Goal: Task Accomplishment & Management: Use online tool/utility

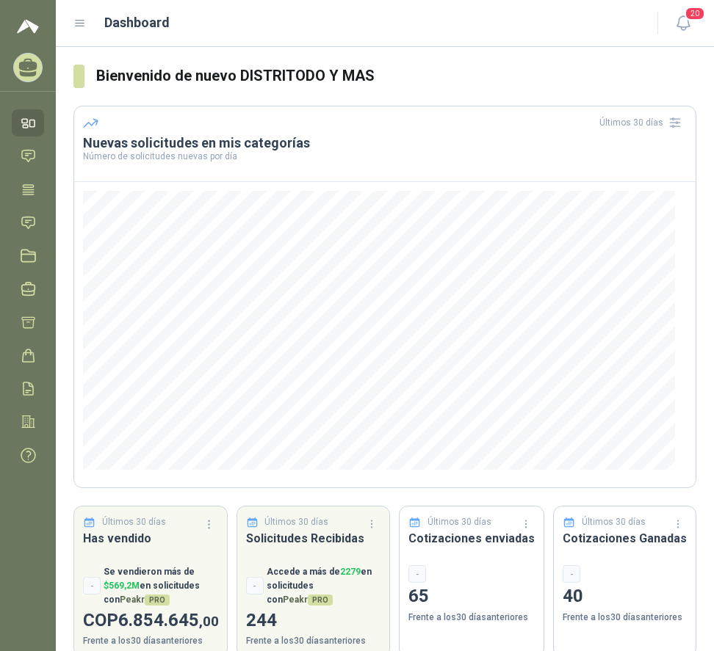
click at [79, 22] on icon at bounding box center [79, 23] width 13 height 13
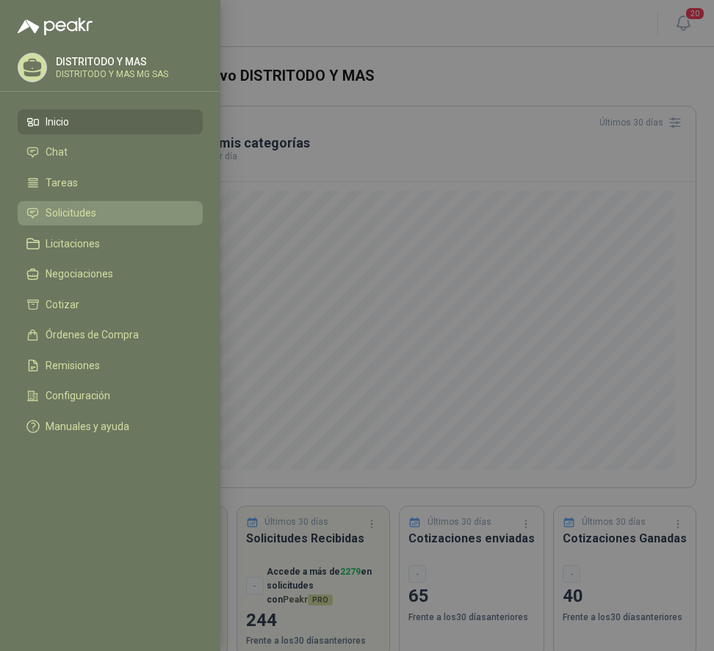
click at [109, 207] on li "Solicitudes" at bounding box center [109, 213] width 167 height 13
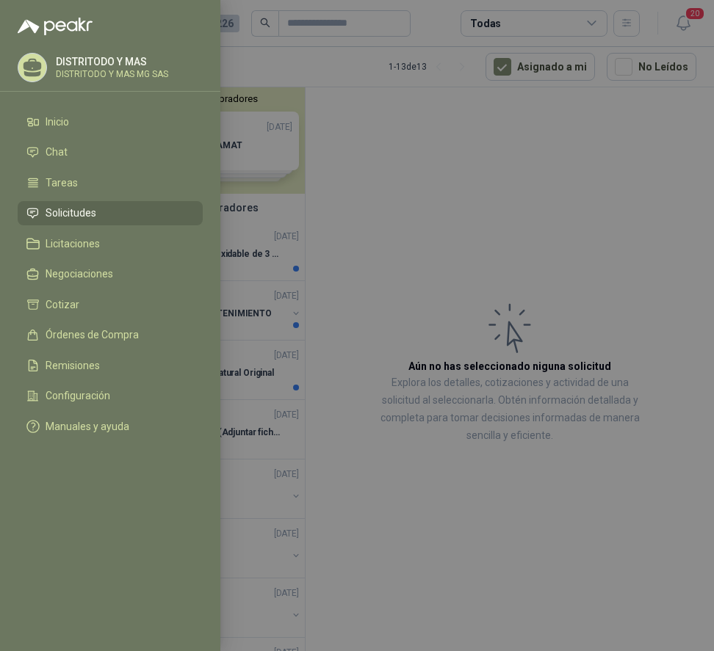
click at [349, 191] on div at bounding box center [357, 325] width 714 height 651
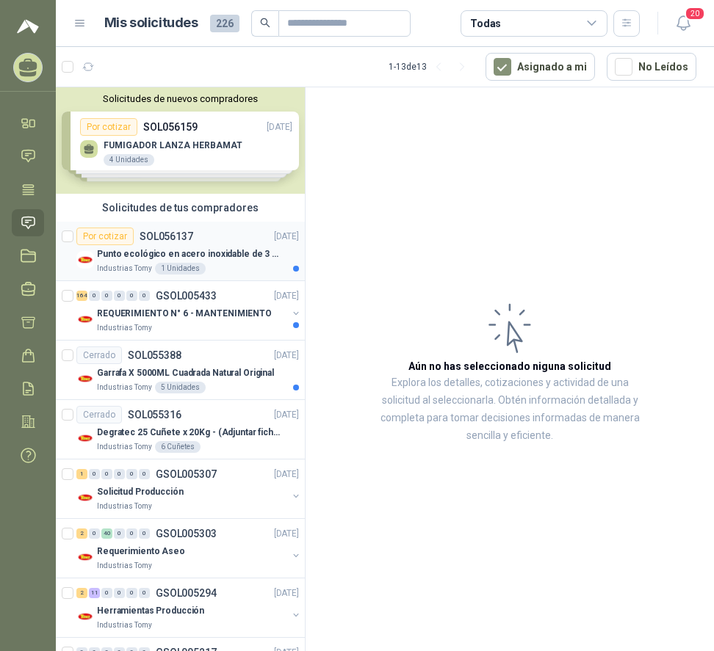
click at [247, 256] on p "Punto ecológico en acero inoxidable de 3 puestos, con capacidad para 121L cada …" at bounding box center [188, 254] width 183 height 14
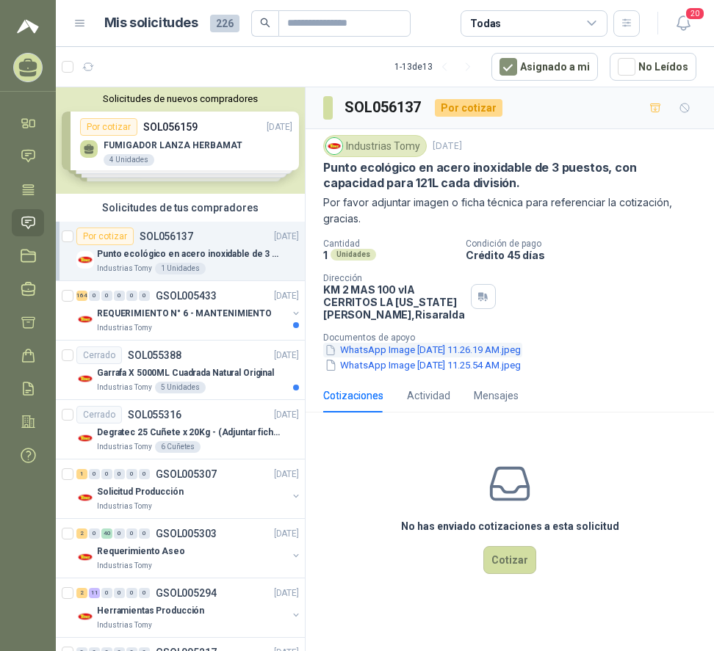
click at [482, 358] on button "WhatsApp Image [DATE] 11.26.19 AM.jpeg" at bounding box center [422, 350] width 199 height 15
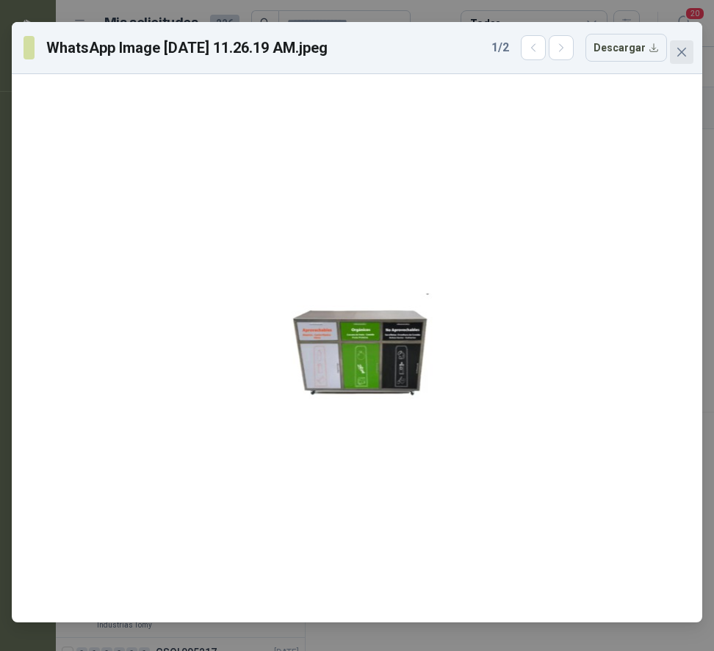
click at [681, 51] on icon "close" at bounding box center [681, 52] width 9 height 9
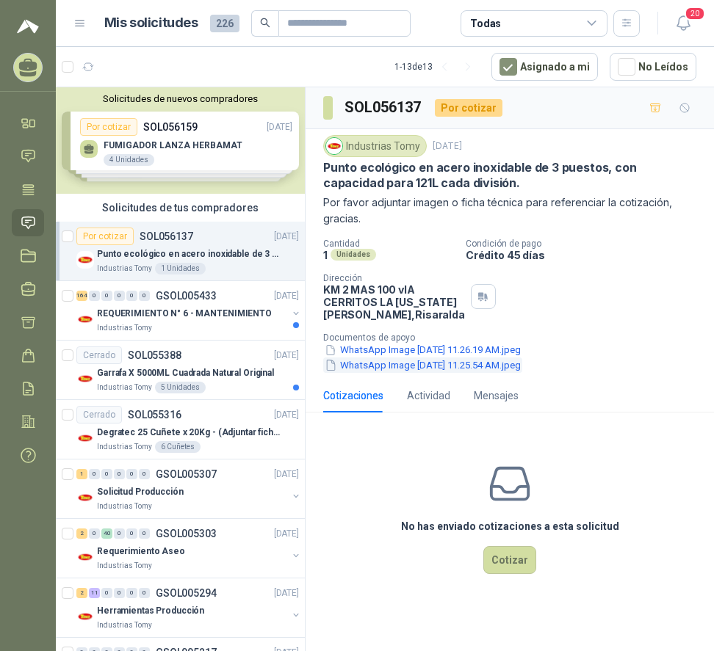
click at [486, 373] on button "WhatsApp Image [DATE] 11.25.54 AM.jpeg" at bounding box center [422, 365] width 199 height 15
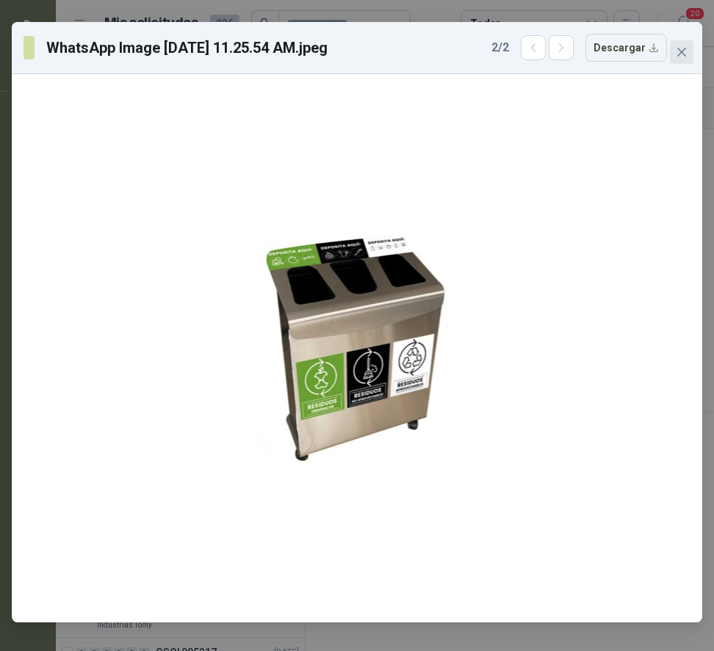
click at [687, 54] on icon "close" at bounding box center [682, 52] width 12 height 12
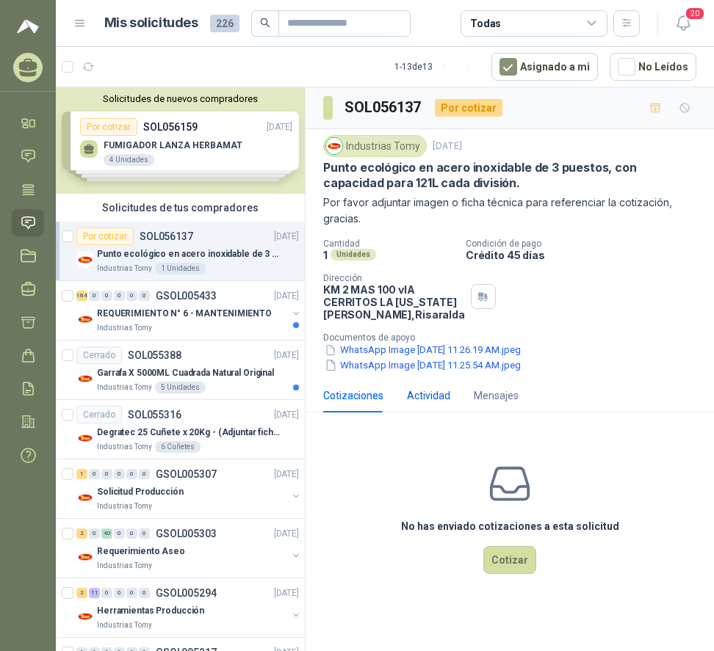
click at [419, 404] on div "Actividad" at bounding box center [428, 396] width 43 height 16
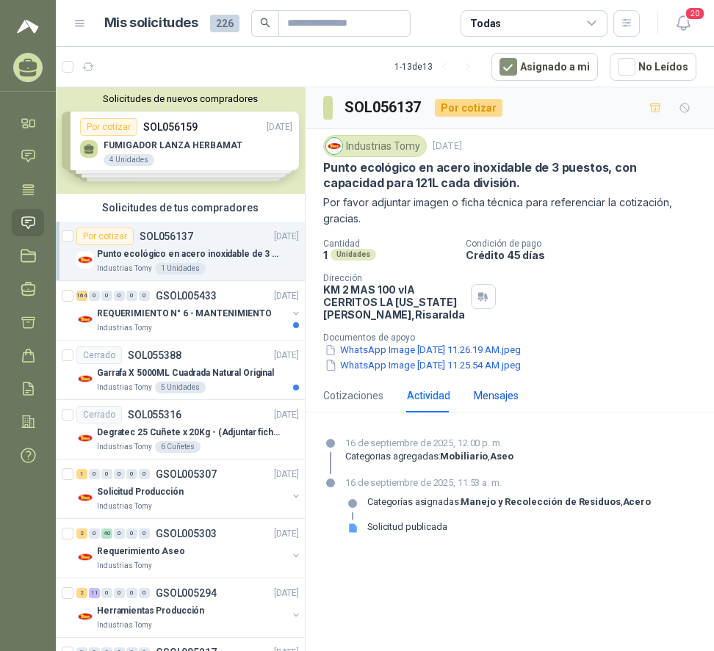
click at [500, 404] on div "Mensajes" at bounding box center [496, 396] width 45 height 16
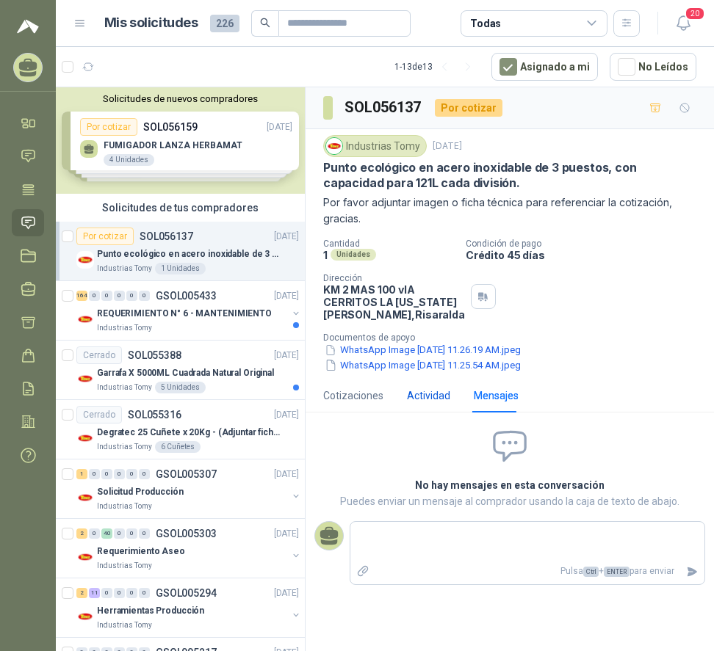
click at [423, 402] on div "Actividad" at bounding box center [428, 396] width 43 height 16
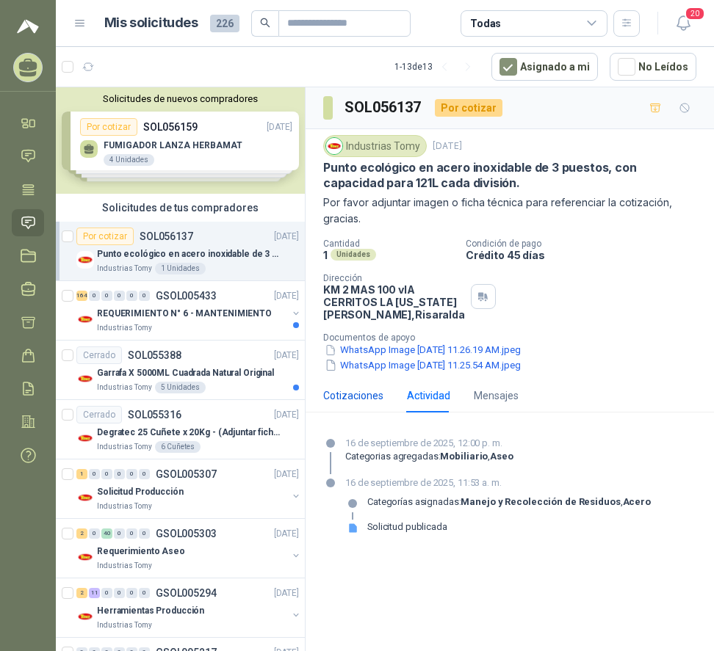
click at [352, 404] on div "Cotizaciones" at bounding box center [353, 396] width 60 height 16
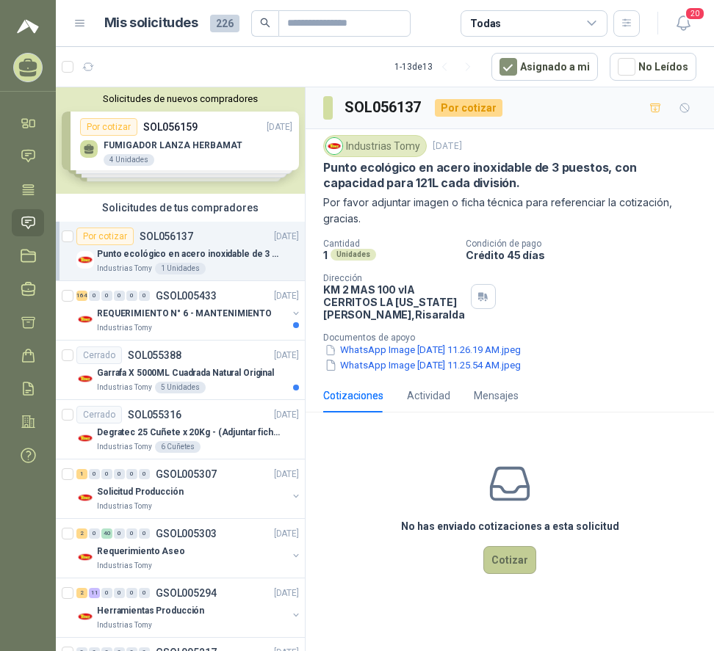
click at [524, 574] on button "Cotizar" at bounding box center [509, 560] width 53 height 28
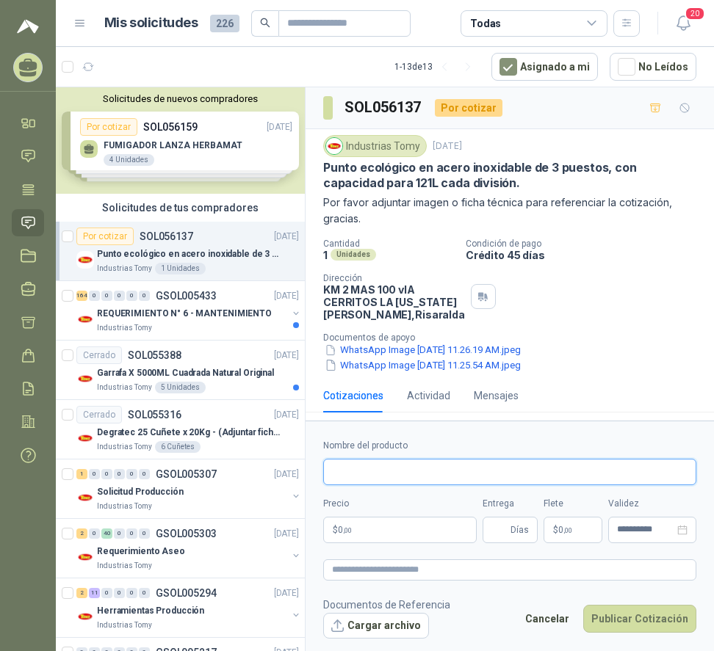
click at [368, 469] on input "Nombre del producto" at bounding box center [509, 472] width 373 height 26
type input "**********"
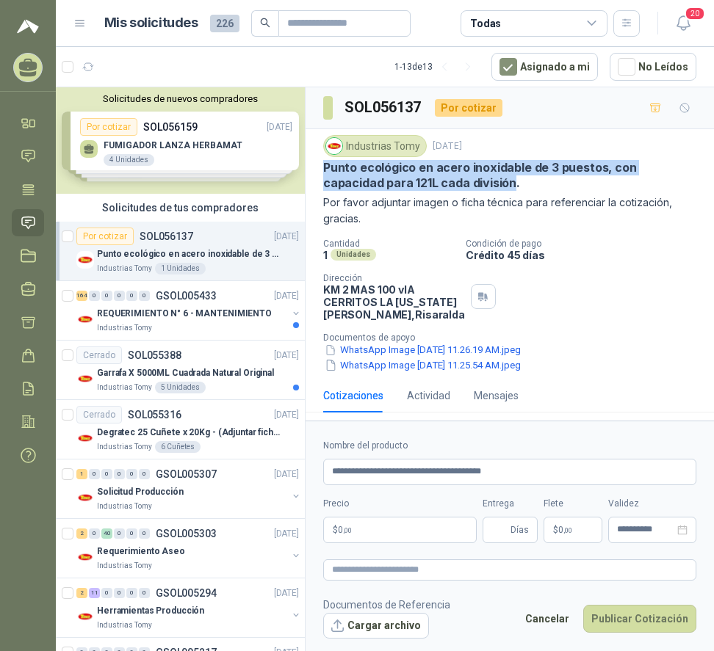
drag, startPoint x: 514, startPoint y: 187, endPoint x: 325, endPoint y: 159, distance: 191.5
click at [325, 159] on div "Industrias Tomy [DATE] Punto ecológico en acero inoxidable de 3 puestos, con ca…" at bounding box center [509, 181] width 373 height 92
copy p "Punto ecológico en acero inoxidable de 3 puestos, con capacidad para 121L cada …"
click at [377, 358] on button "WhatsApp Image [DATE] 11.26.19 AM.jpeg" at bounding box center [422, 350] width 199 height 15
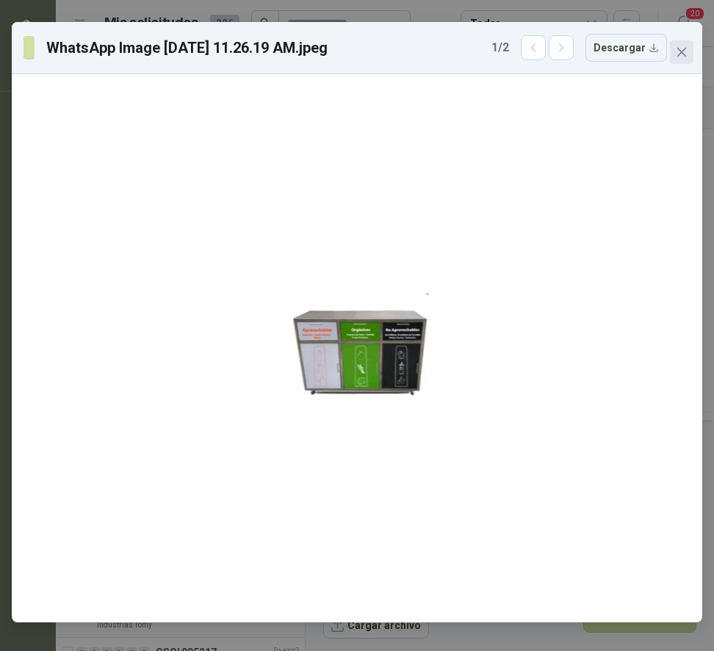
drag, startPoint x: 684, startPoint y: 53, endPoint x: 470, endPoint y: 243, distance: 286.6
click at [684, 53] on icon "close" at bounding box center [682, 52] width 12 height 12
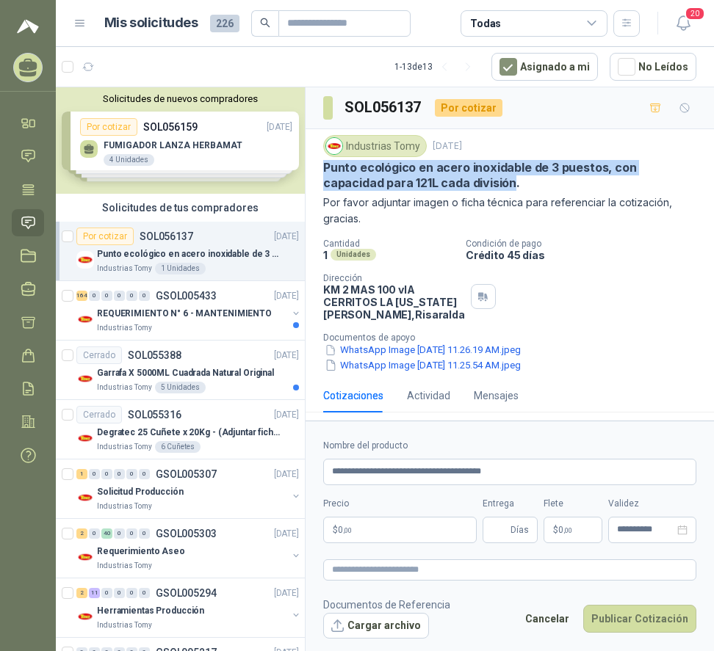
click at [374, 373] on button "WhatsApp Image [DATE] 11.25.54 AM.jpeg" at bounding box center [422, 365] width 199 height 15
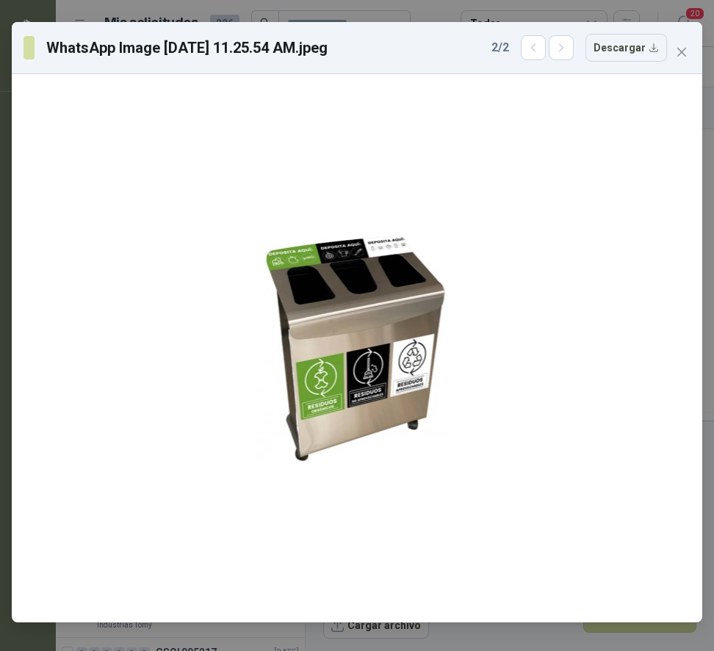
click at [684, 57] on icon "close" at bounding box center [682, 52] width 12 height 12
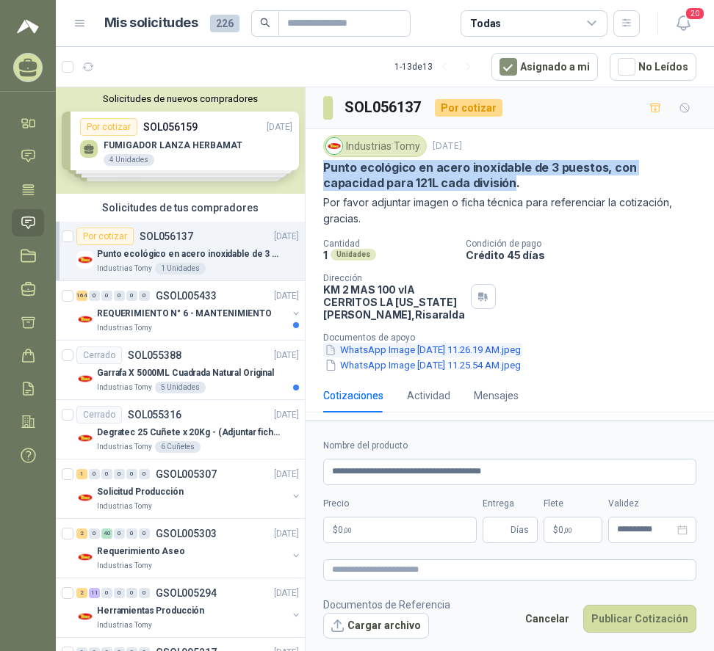
click at [421, 358] on button "WhatsApp Image [DATE] 11.26.19 AM.jpeg" at bounding box center [422, 350] width 199 height 15
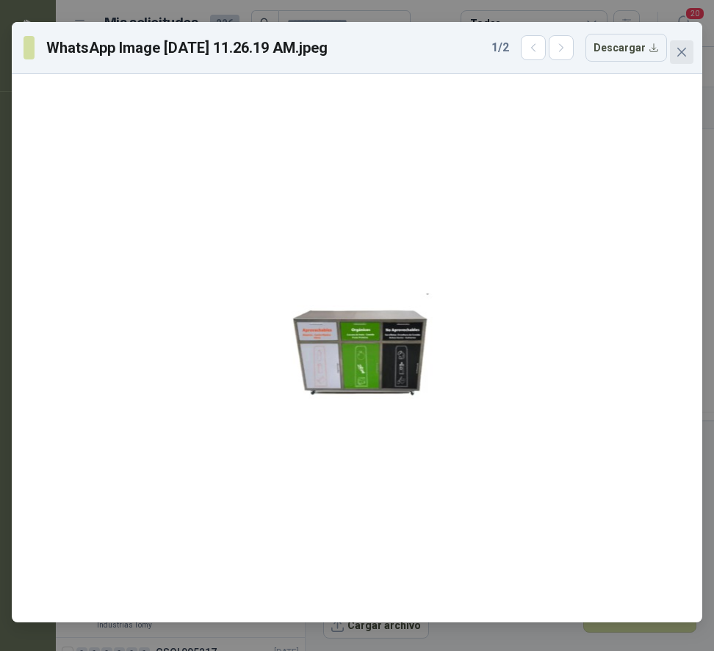
click at [684, 52] on icon "close" at bounding box center [682, 52] width 12 height 12
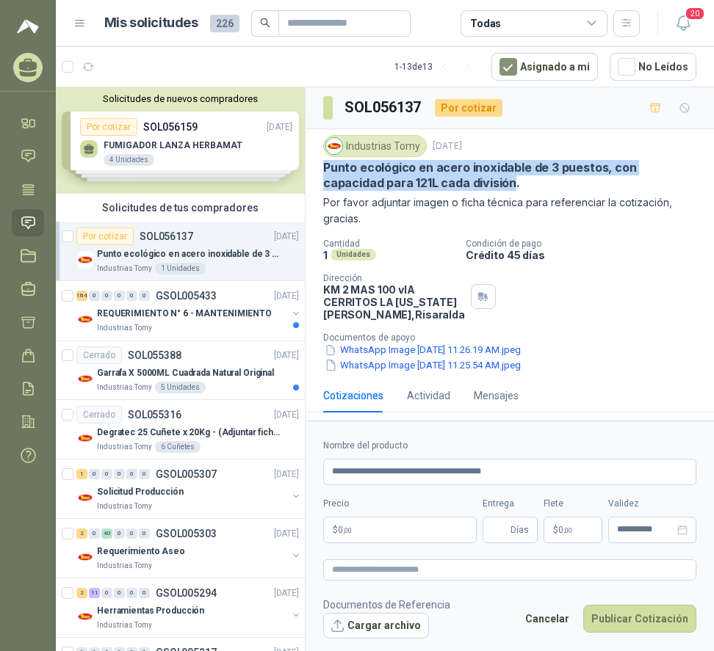
click at [411, 373] on button "WhatsApp Image [DATE] 11.25.54 AM.jpeg" at bounding box center [422, 365] width 199 height 15
